Goal: Information Seeking & Learning: Check status

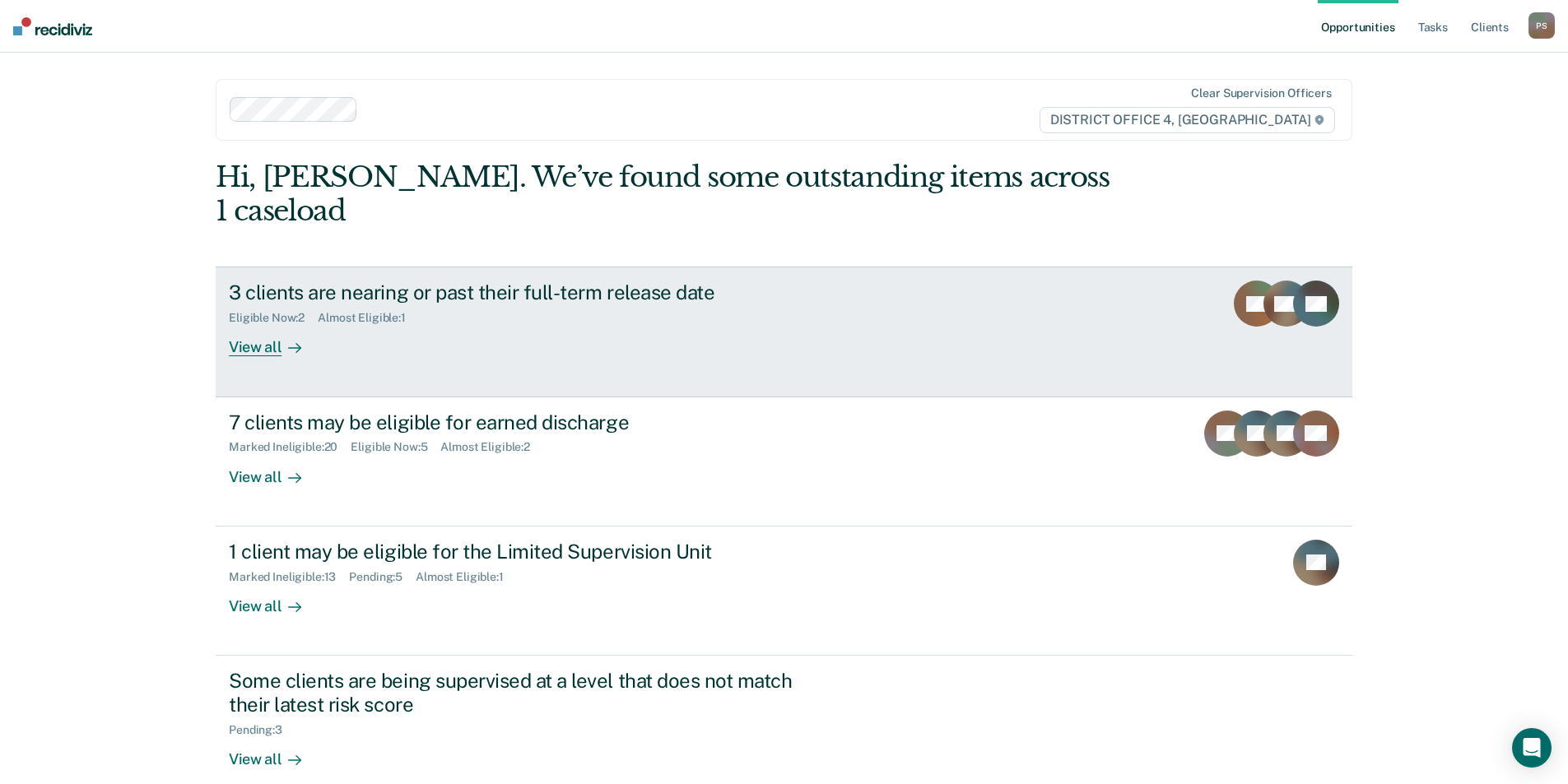
click at [573, 329] on link "3 clients are nearing or past their full-term release date Eligible Now : 2 Alm…" at bounding box center [784, 332] width 1137 height 130
